Goal: Navigation & Orientation: Find specific page/section

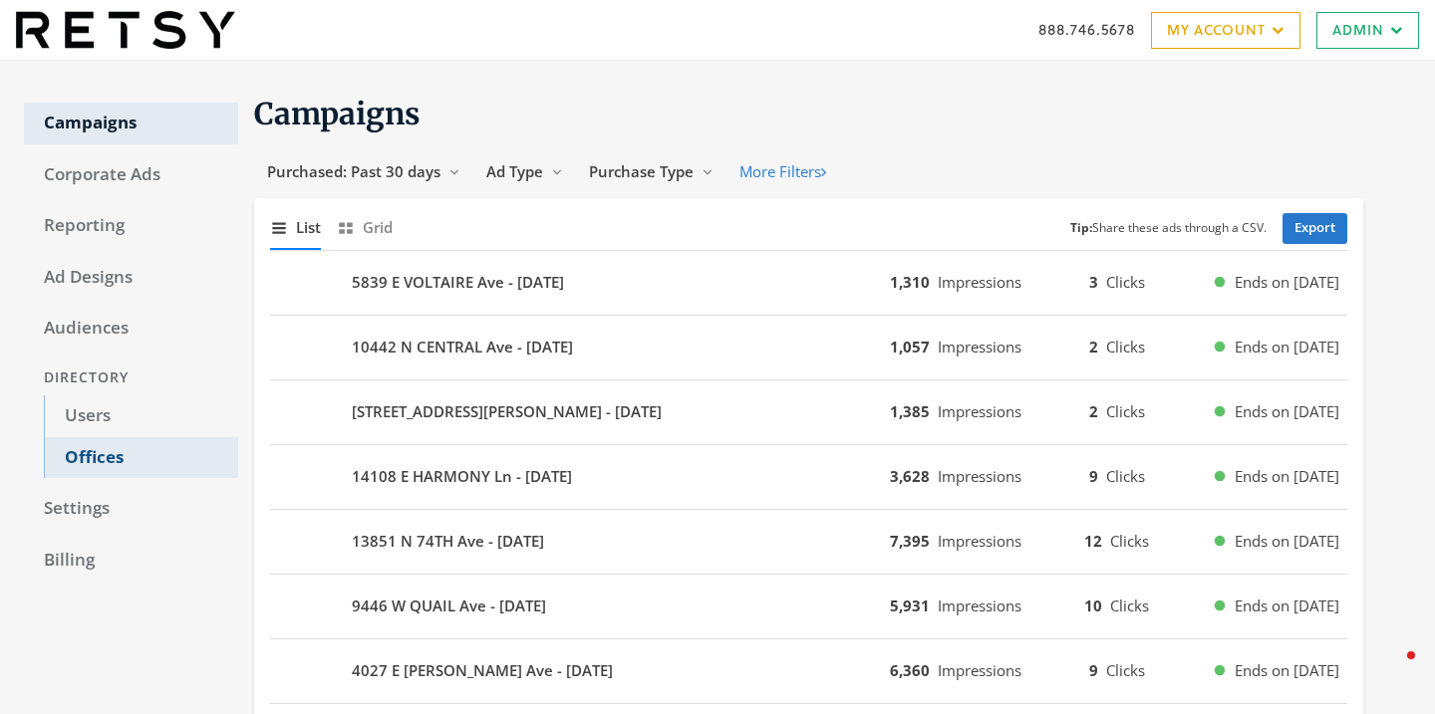
click at [125, 452] on link "Offices" at bounding box center [141, 458] width 194 height 42
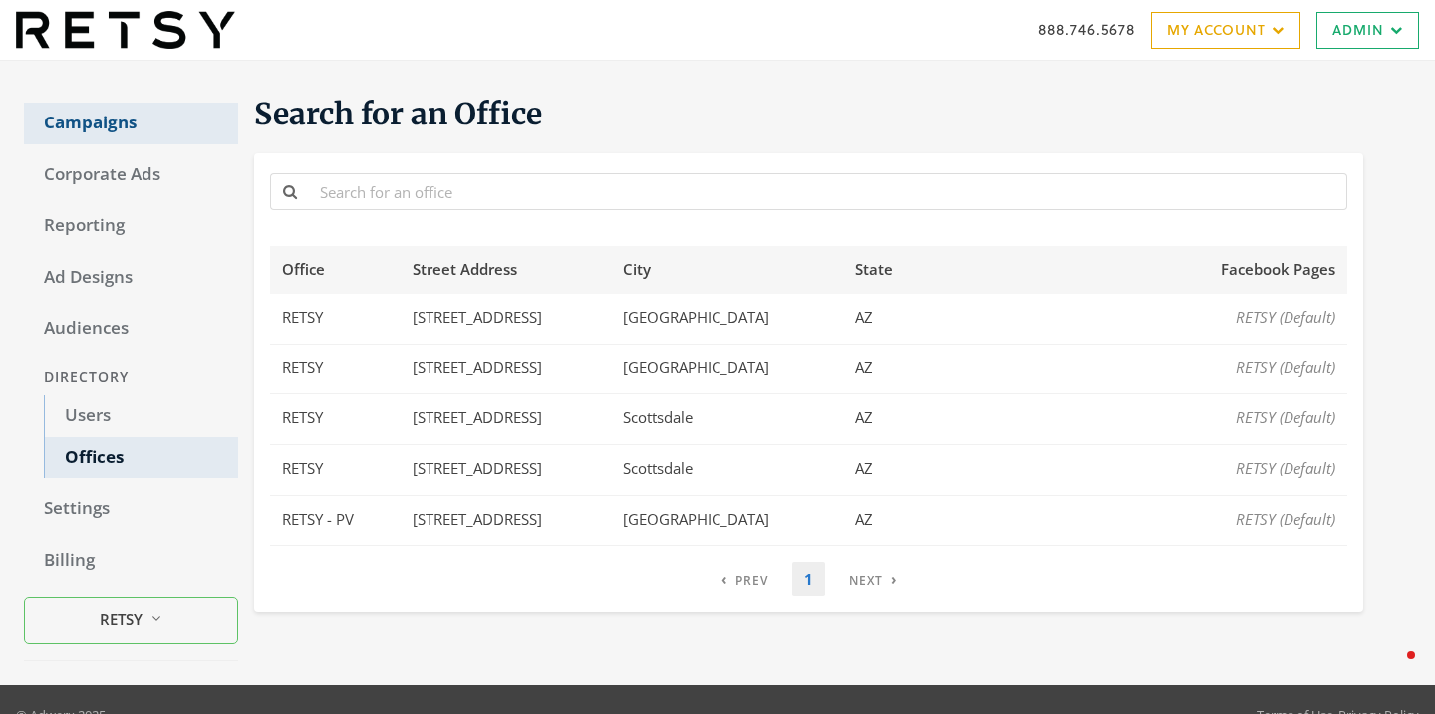
click at [99, 130] on link "Campaigns" at bounding box center [131, 124] width 214 height 42
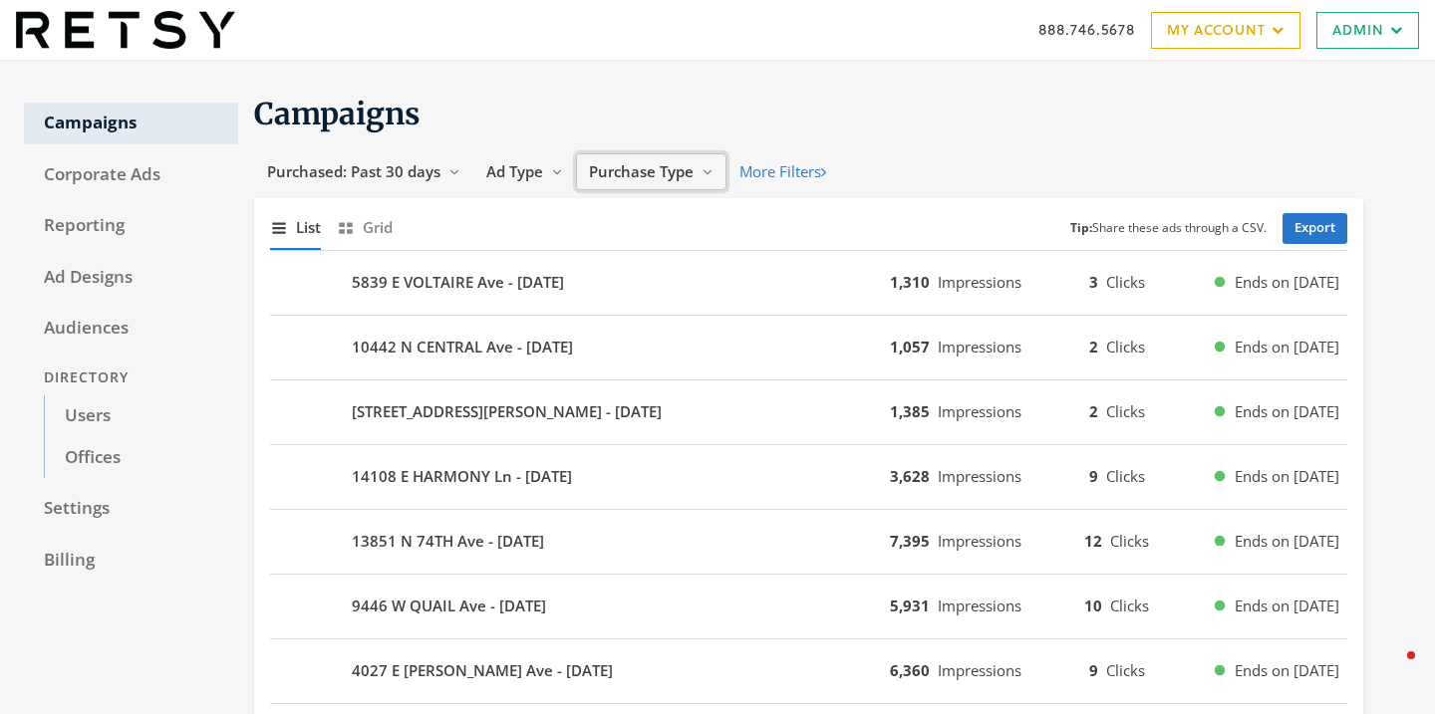
click at [688, 166] on span "Purchase Type" at bounding box center [641, 171] width 105 height 20
click at [781, 178] on button "More Filters" at bounding box center [782, 171] width 113 height 37
click at [821, 180] on button "Offices 5 Reveal list of [object Object]" at bounding box center [786, 171] width 120 height 37
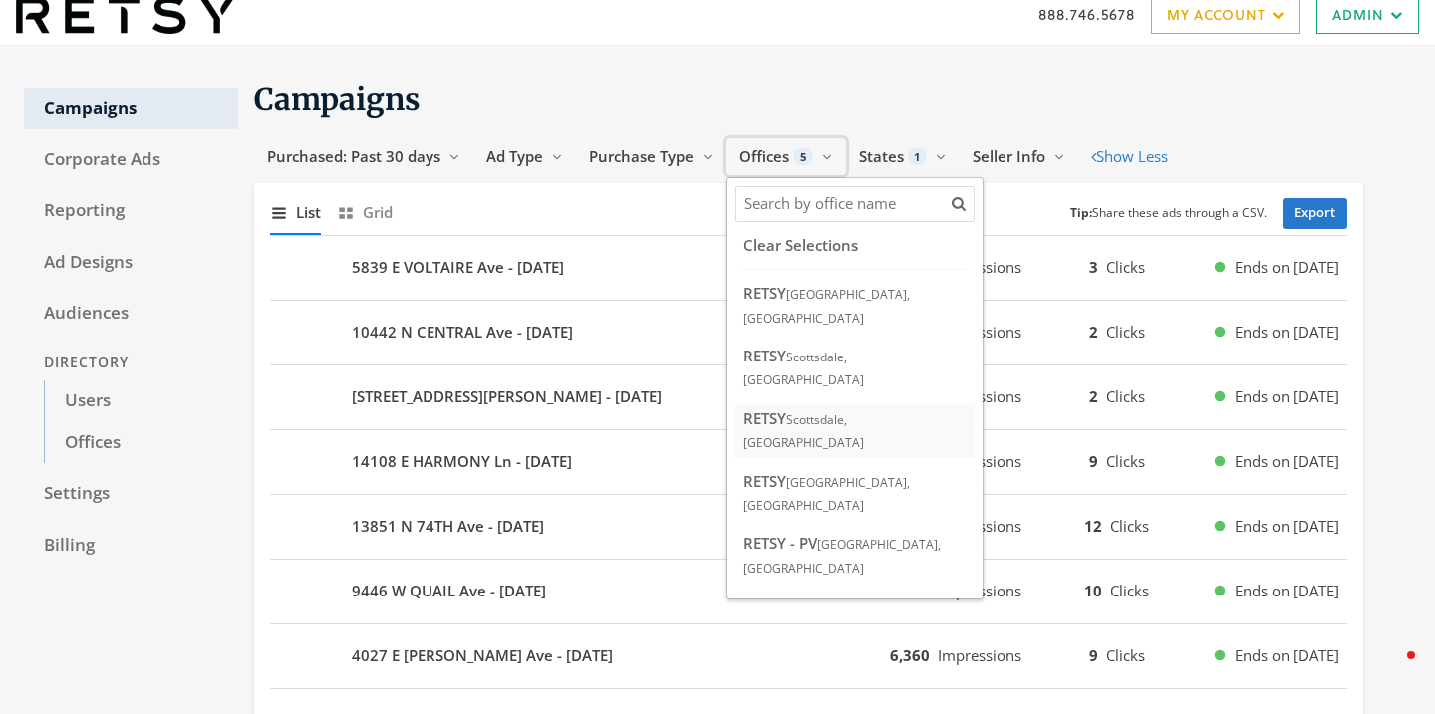
scroll to position [20, 0]
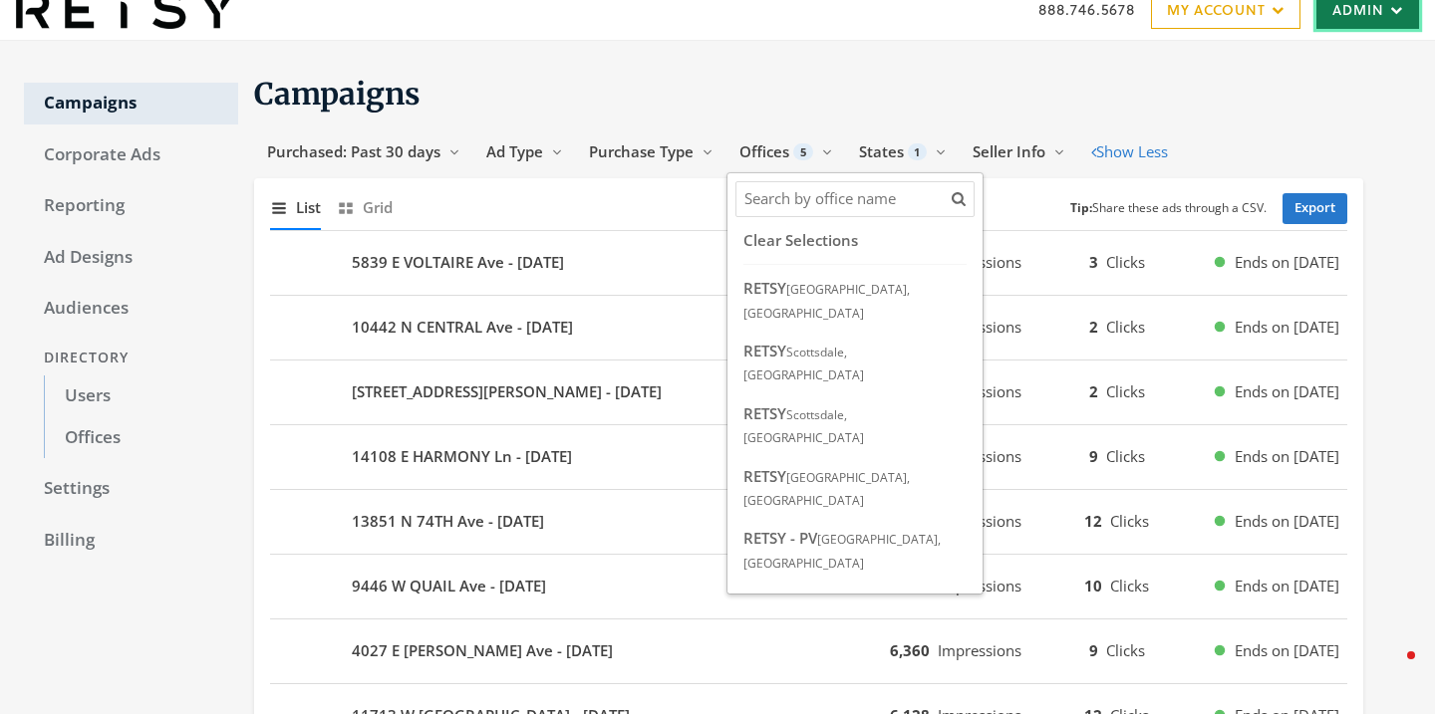
click at [1397, 17] on link "Admin" at bounding box center [1367, 10] width 103 height 37
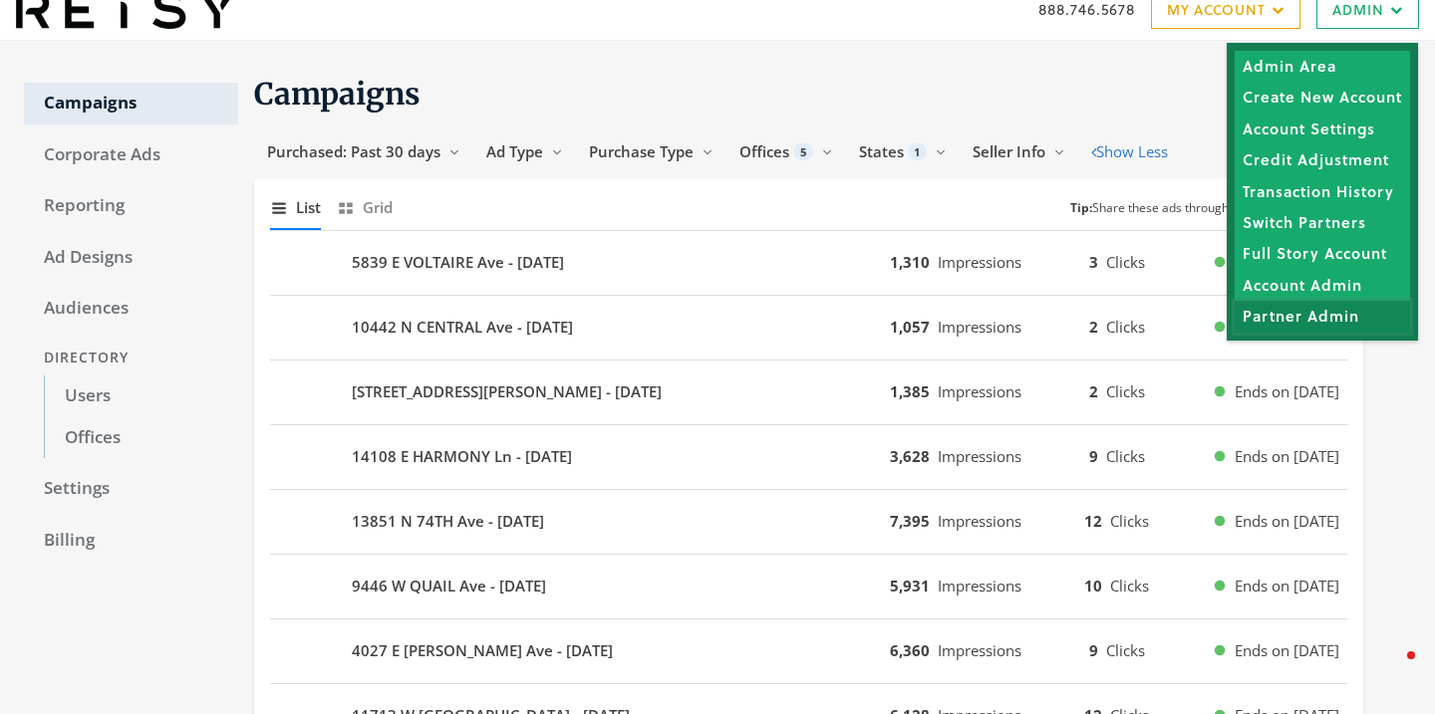
click at [1266, 320] on link "Partner Admin" at bounding box center [1321, 316] width 175 height 31
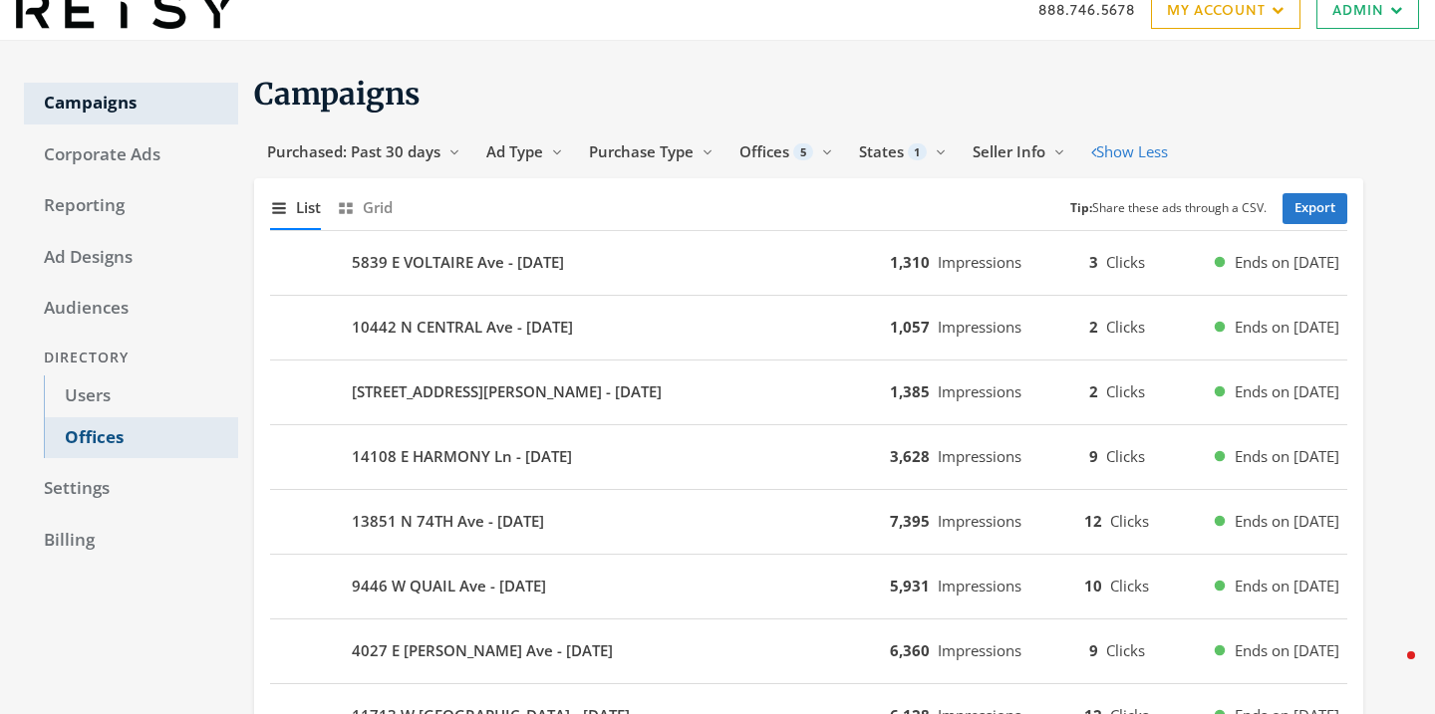
click at [87, 435] on link "Offices" at bounding box center [141, 438] width 194 height 42
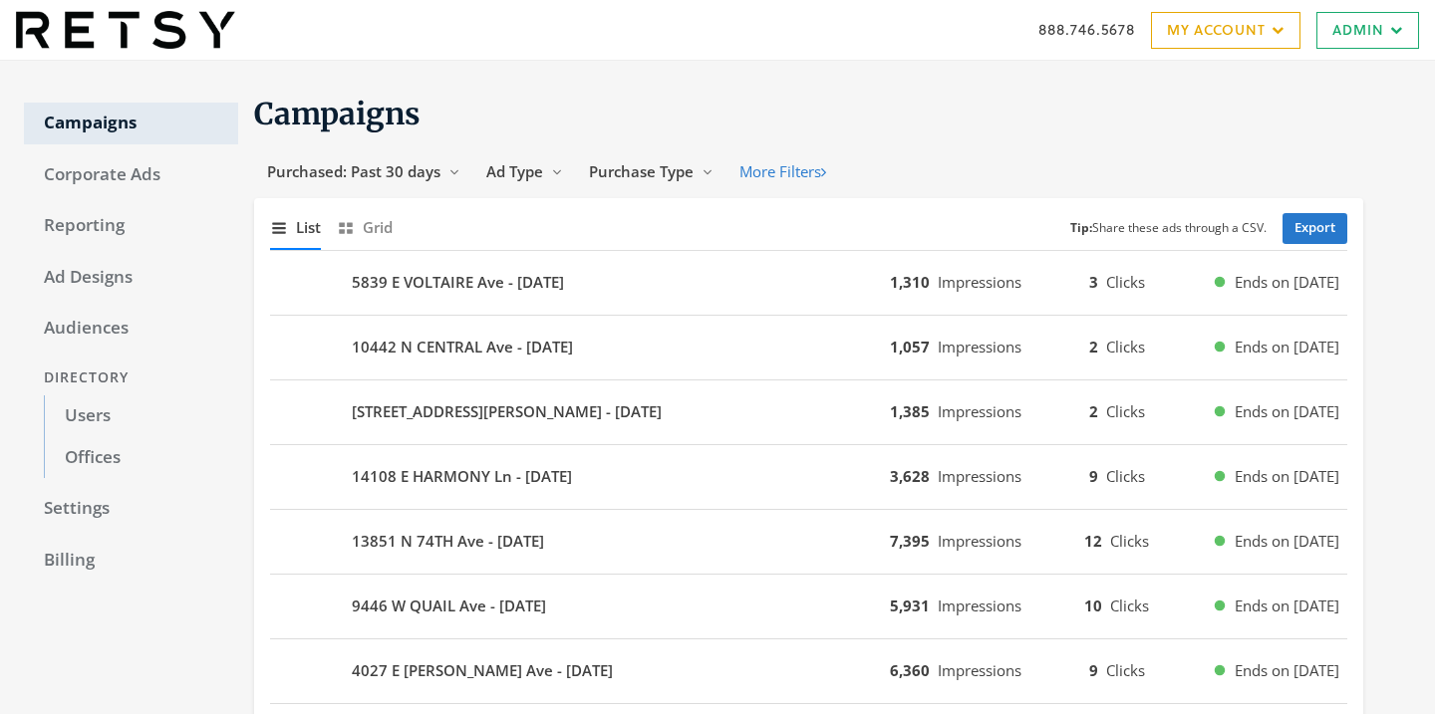
click at [1422, 33] on div "888.746.5678 My Account My Campaigns Account Summary Compliance Dashboard Enter…" at bounding box center [717, 30] width 1435 height 60
click at [1385, 33] on icon at bounding box center [1393, 30] width 19 height 12
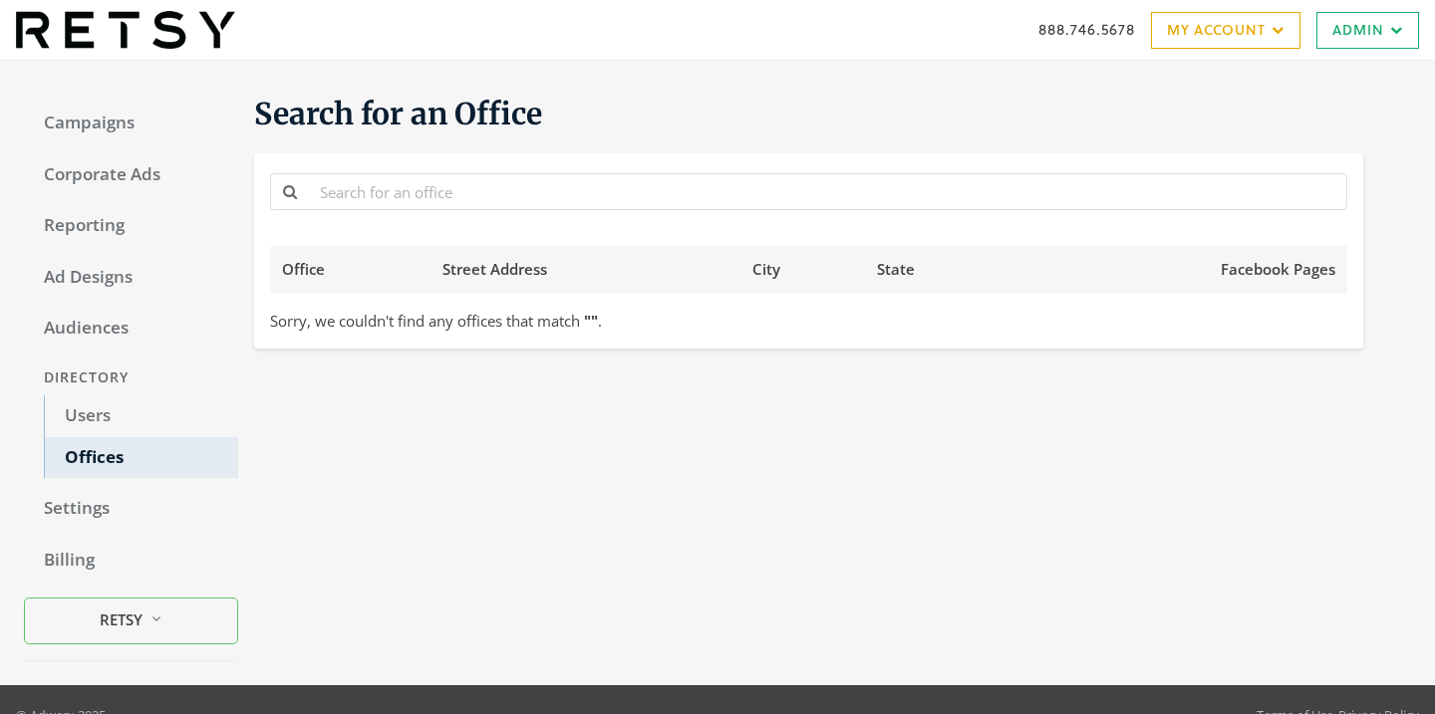
scroll to position [20, 0]
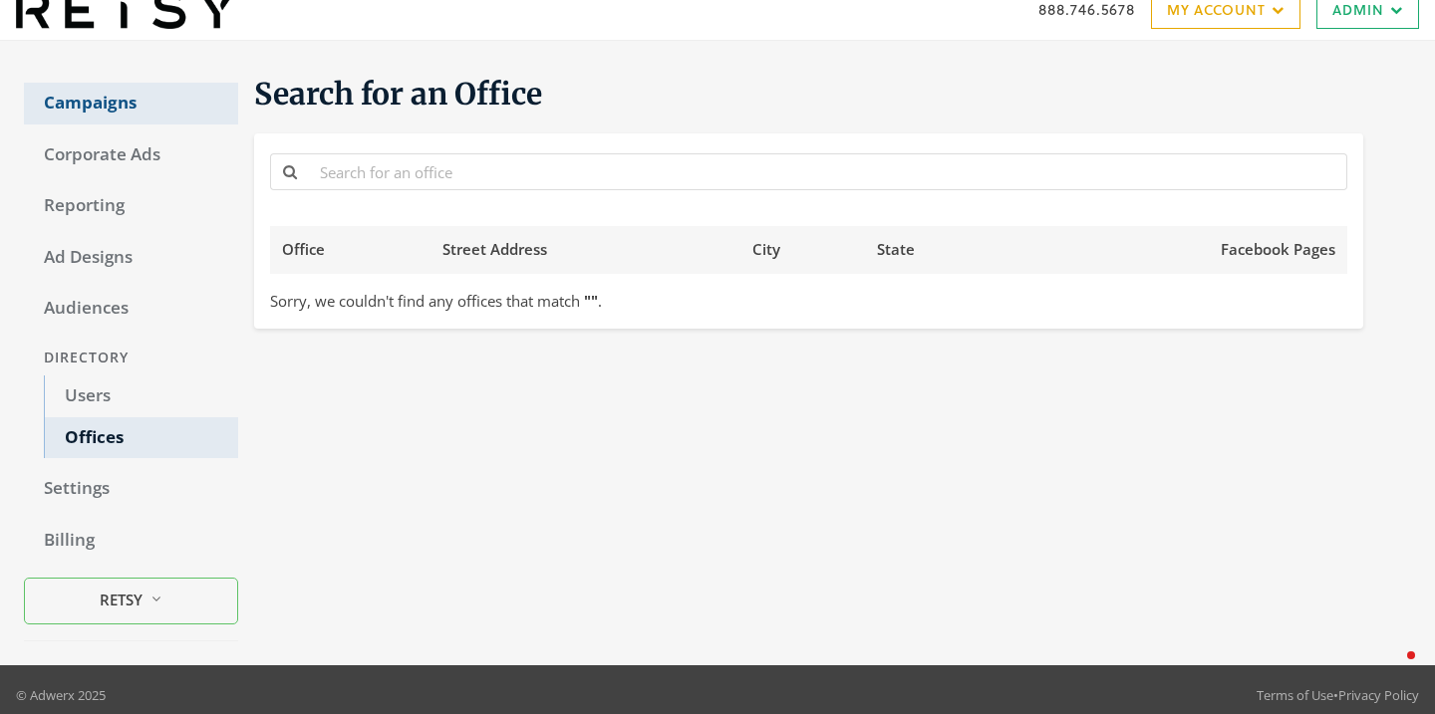
click at [56, 108] on link "Campaigns" at bounding box center [131, 104] width 214 height 42
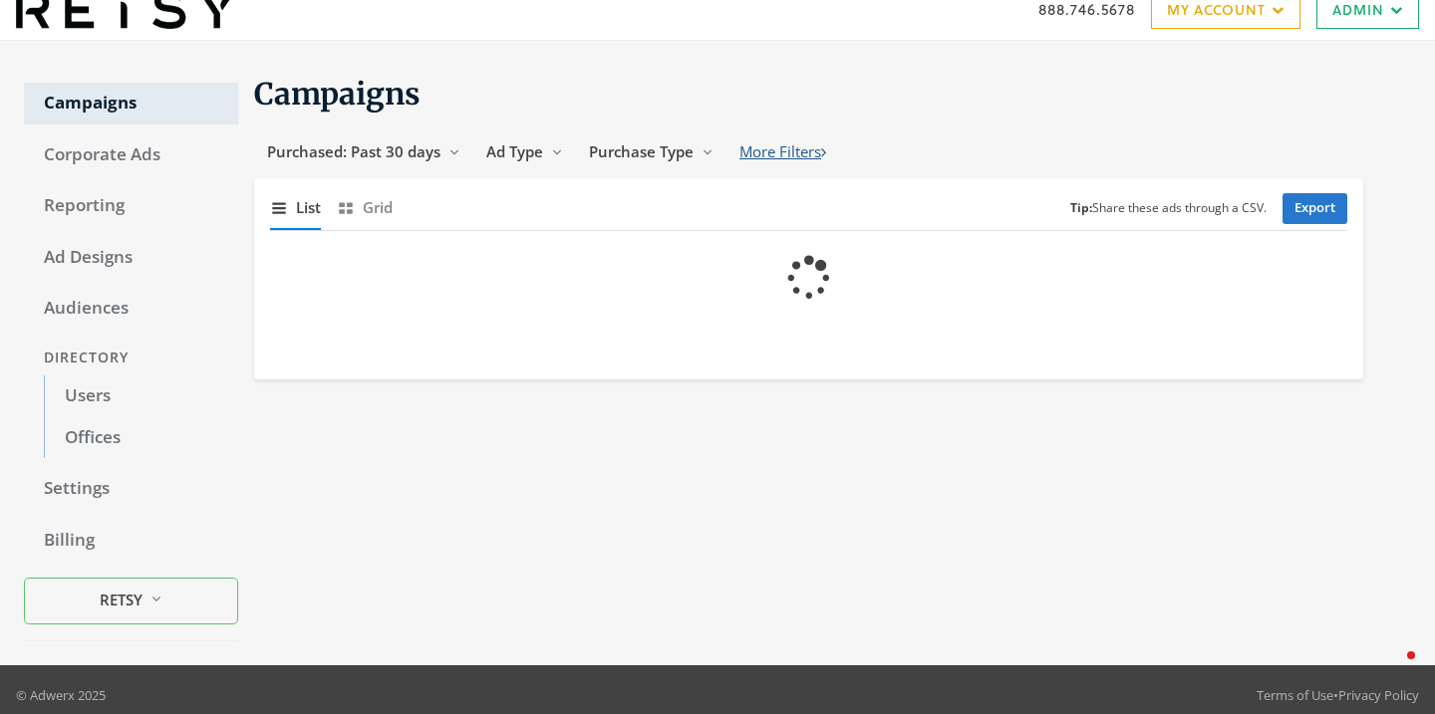
click at [797, 152] on button "More Filters" at bounding box center [782, 152] width 113 height 37
click at [782, 140] on button "Offices Reveal list of [object Object]" at bounding box center [774, 152] width 96 height 37
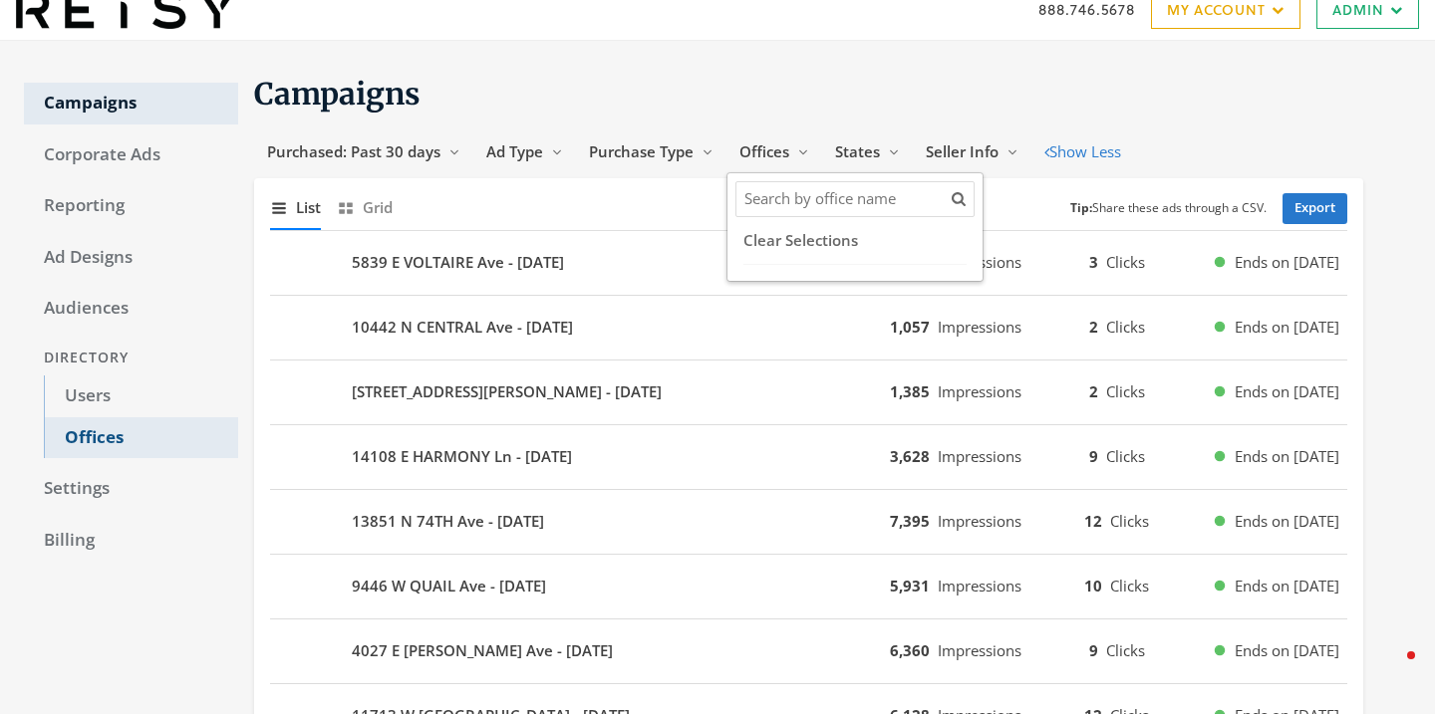
click at [95, 444] on link "Offices" at bounding box center [141, 438] width 194 height 42
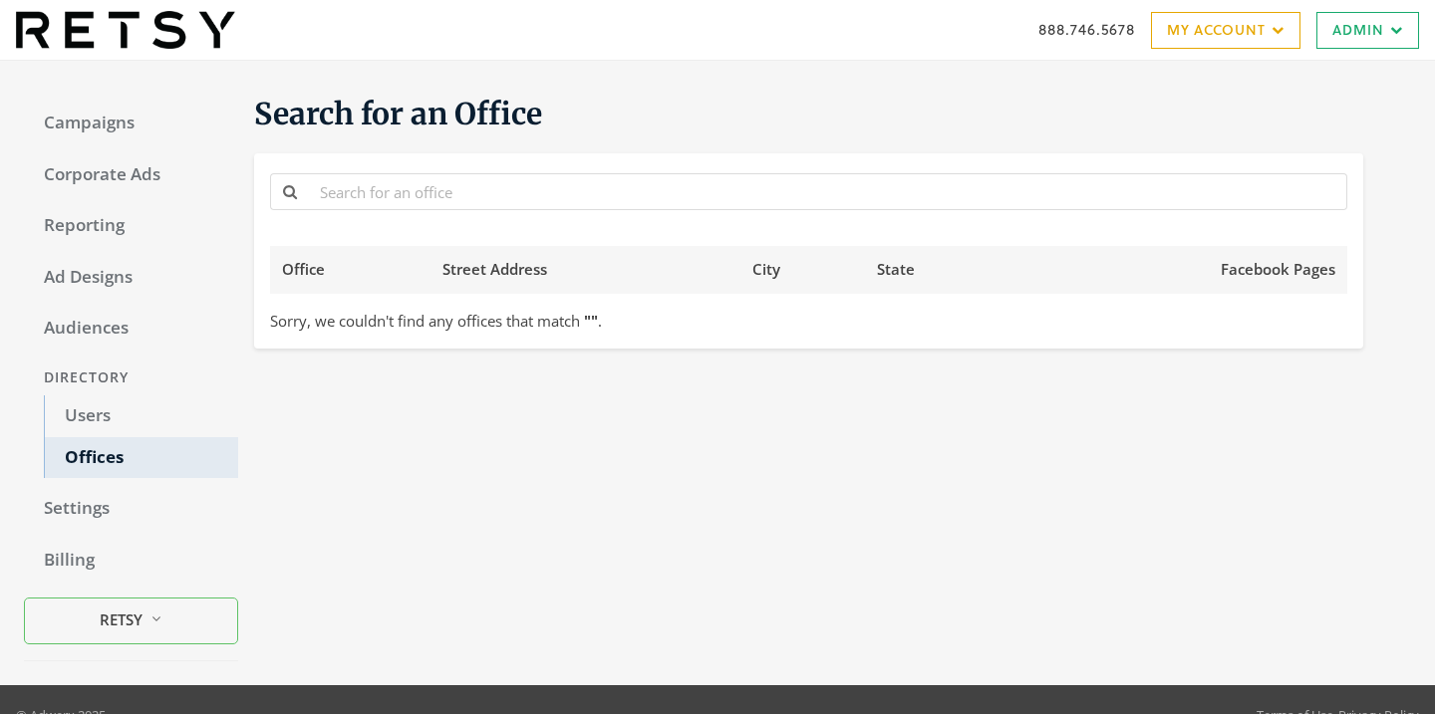
scroll to position [20, 0]
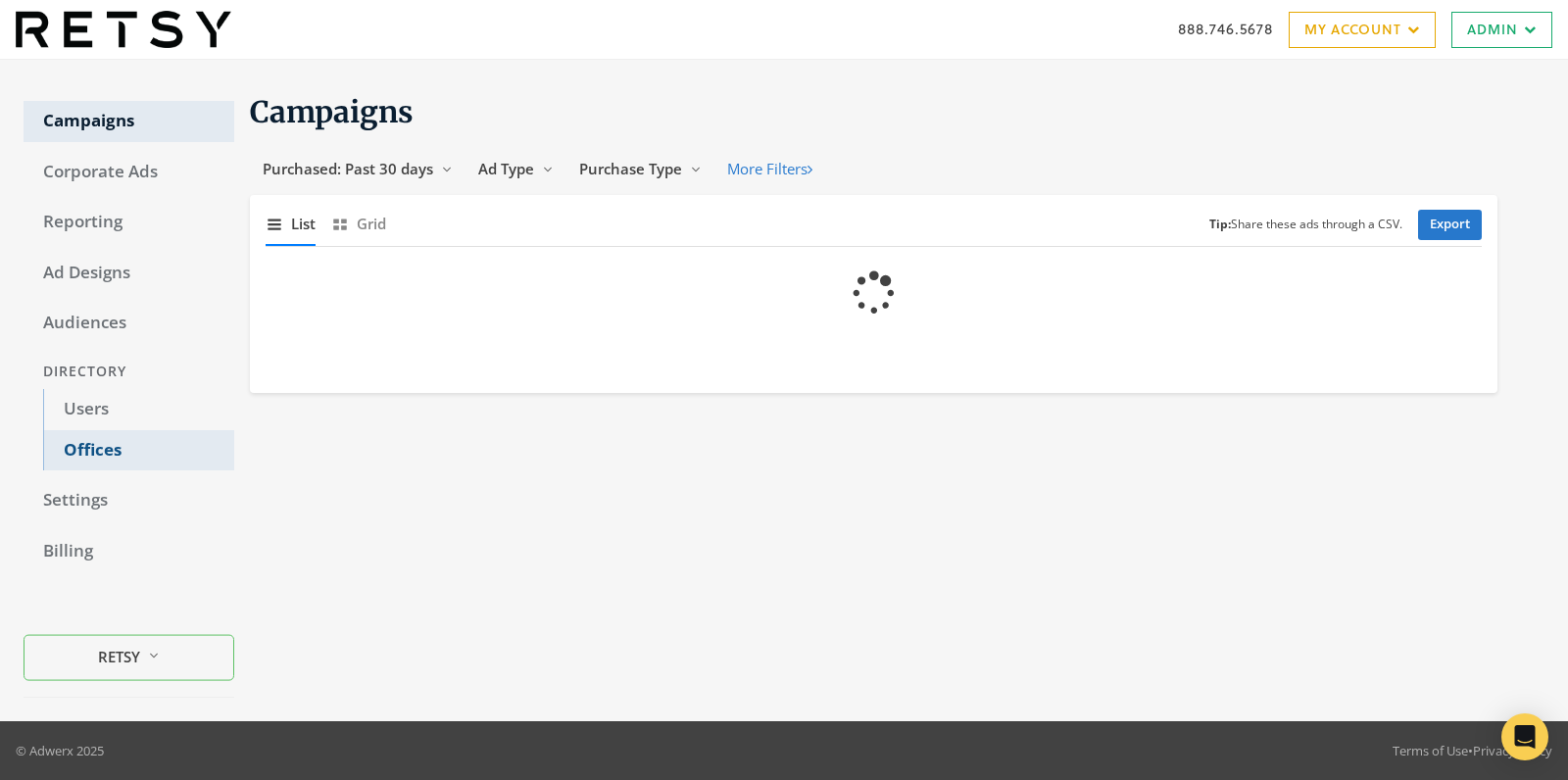
click at [98, 452] on link "Offices" at bounding box center [139, 450] width 191 height 41
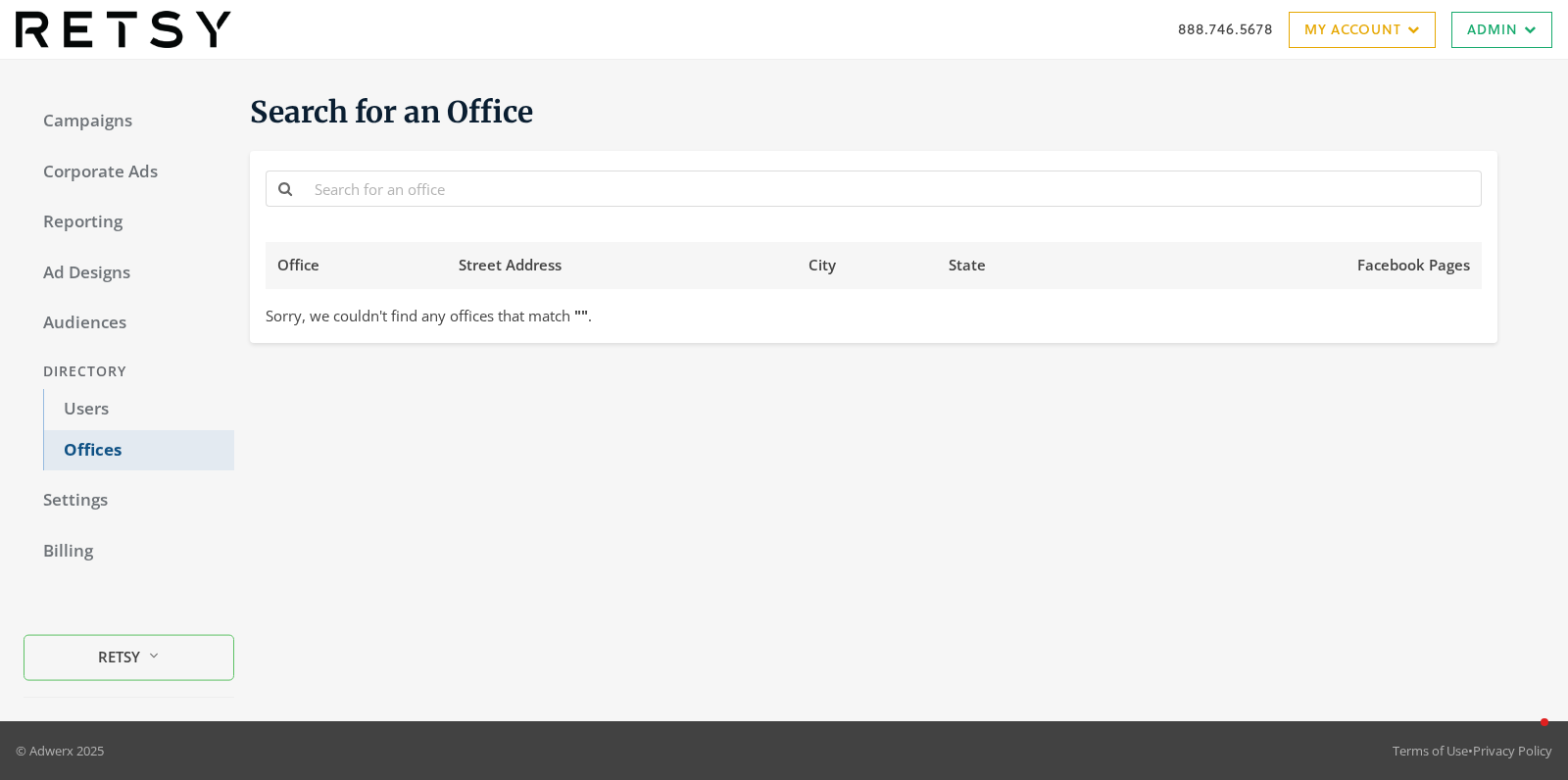
click at [98, 452] on link "Offices" at bounding box center [139, 450] width 191 height 41
